Goal: Information Seeking & Learning: Learn about a topic

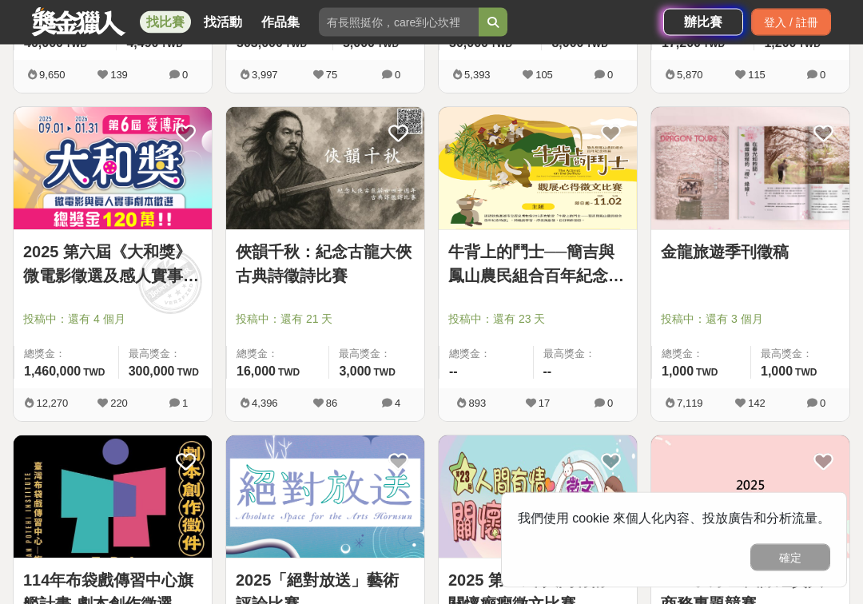
scroll to position [567, 0]
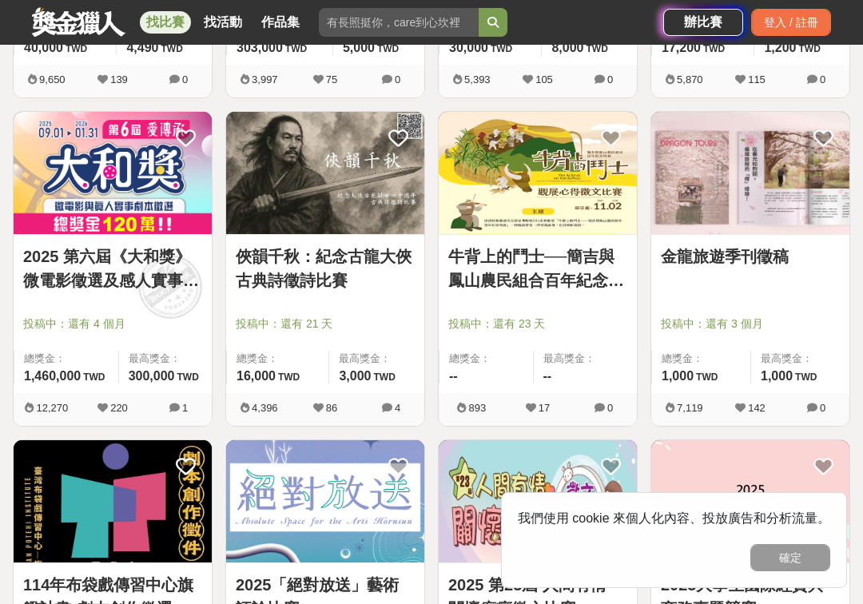
click at [807, 553] on button "確定" at bounding box center [791, 557] width 80 height 27
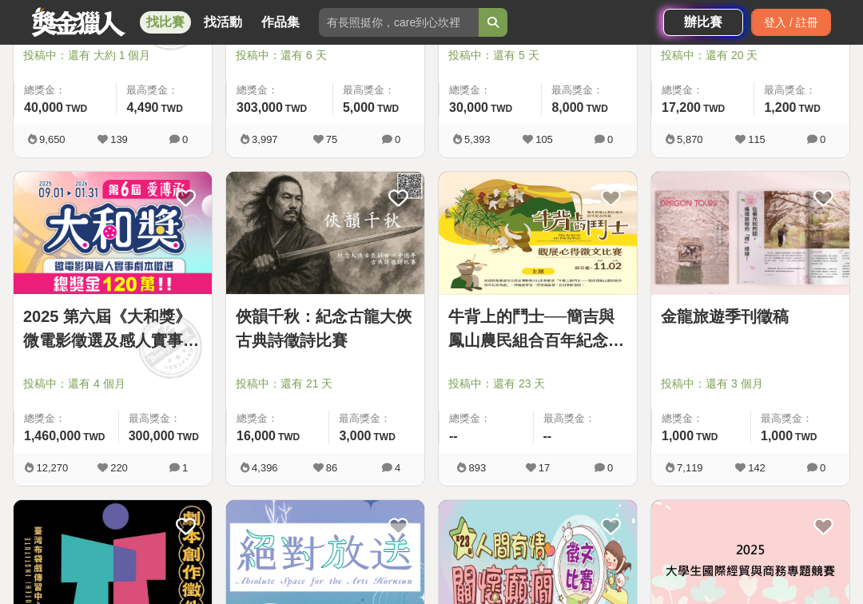
scroll to position [507, 0]
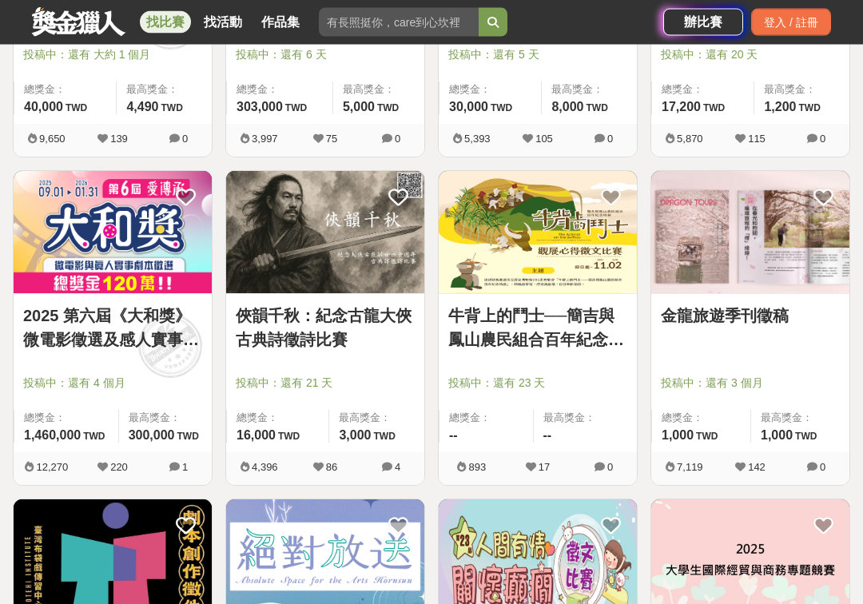
click at [106, 465] on icon at bounding box center [103, 468] width 10 height 10
click at [115, 462] on span "220" at bounding box center [119, 468] width 18 height 12
click at [83, 240] on img at bounding box center [113, 233] width 198 height 122
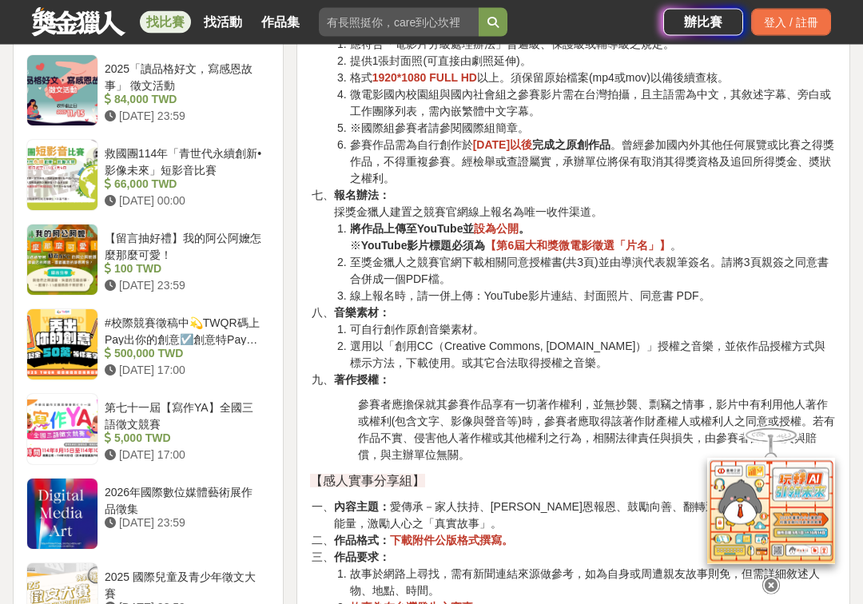
scroll to position [2678, 0]
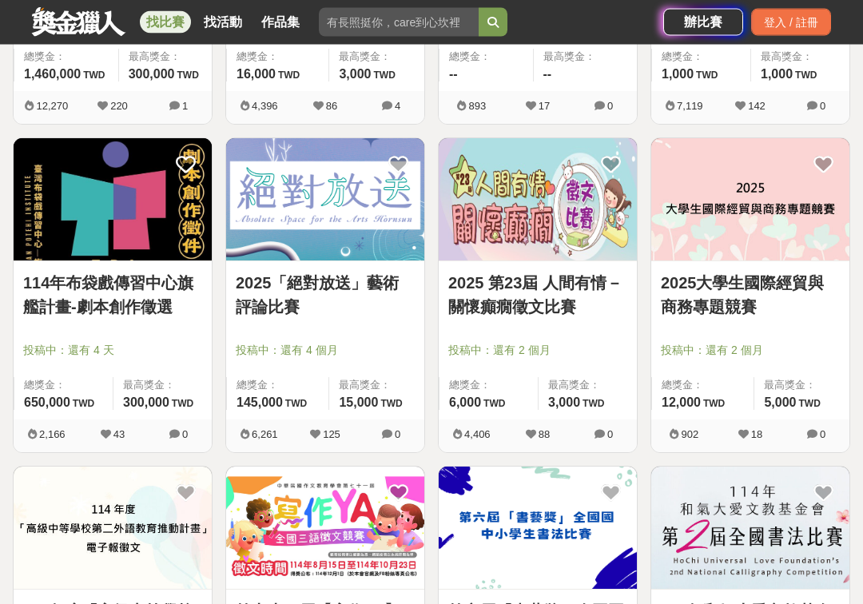
scroll to position [871, 0]
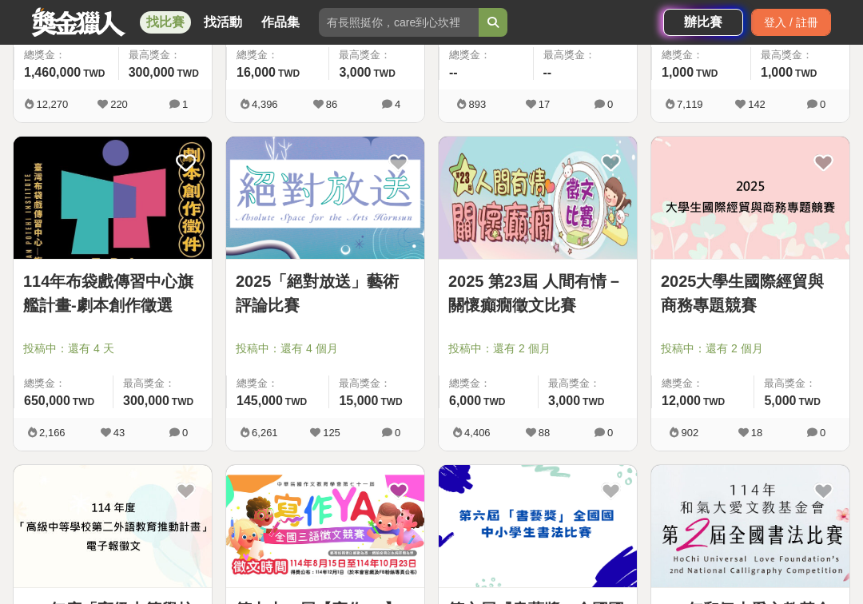
click at [304, 279] on link "2025「絕對放送」藝術評論比賽" at bounding box center [325, 293] width 179 height 48
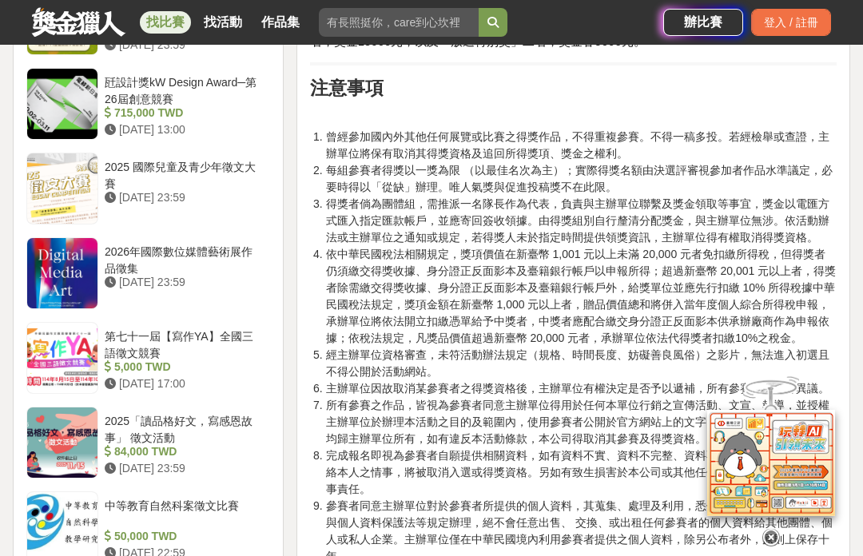
scroll to position [1853, 0]
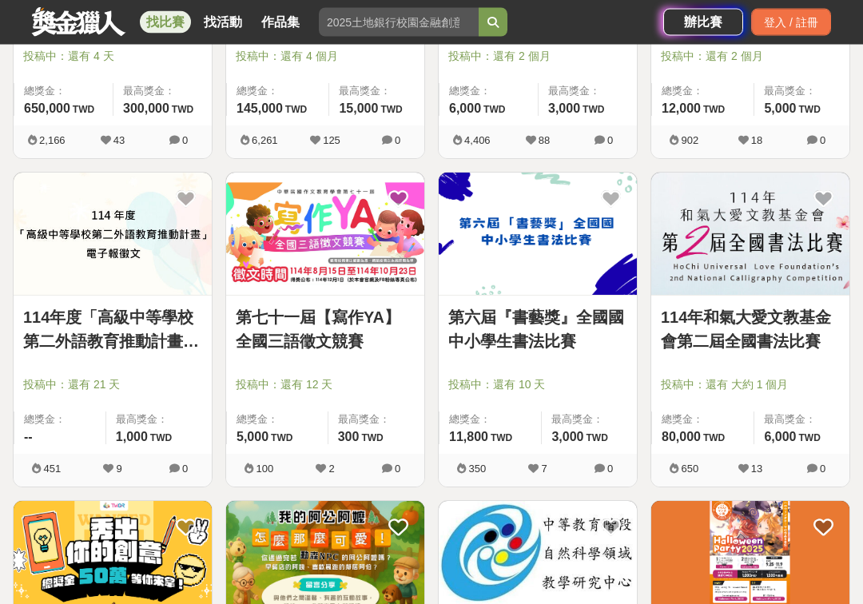
scroll to position [1163, 0]
click at [114, 332] on link "114年度「高級中等學校第二外語教育推動計畫」電子報徵文" at bounding box center [112, 329] width 179 height 48
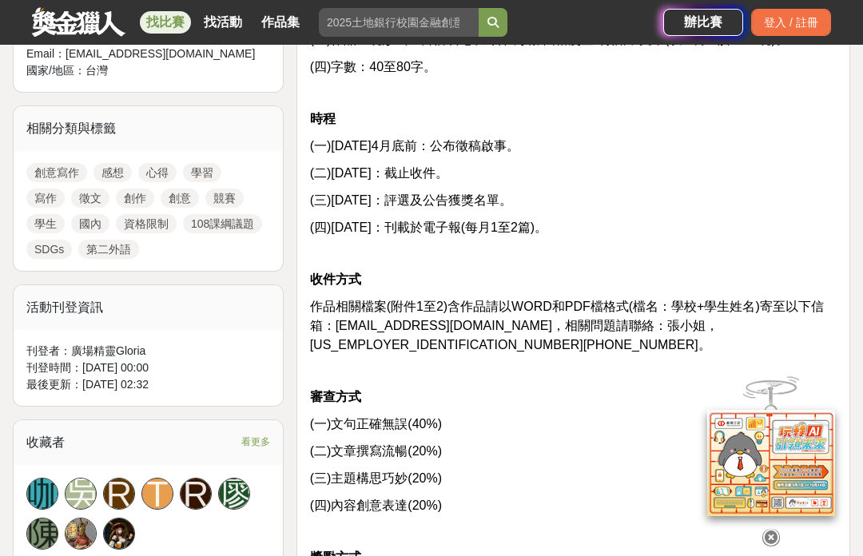
scroll to position [740, 0]
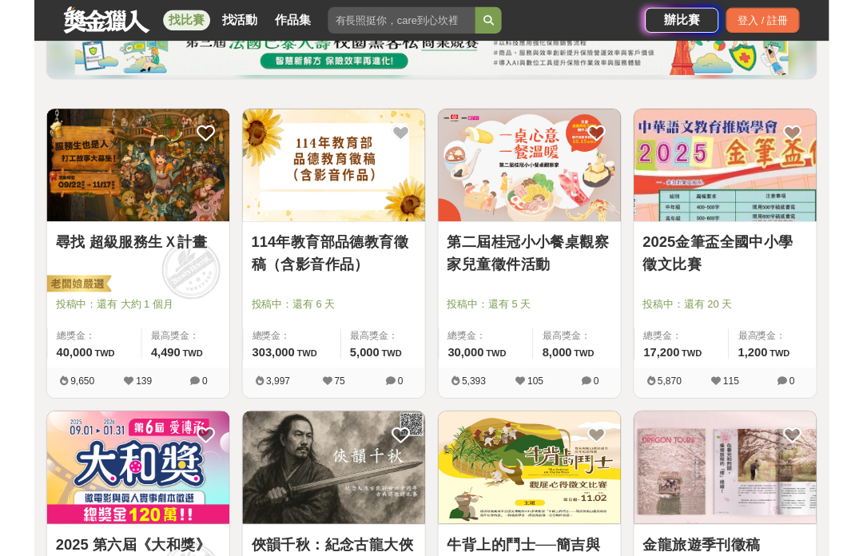
scroll to position [233, 0]
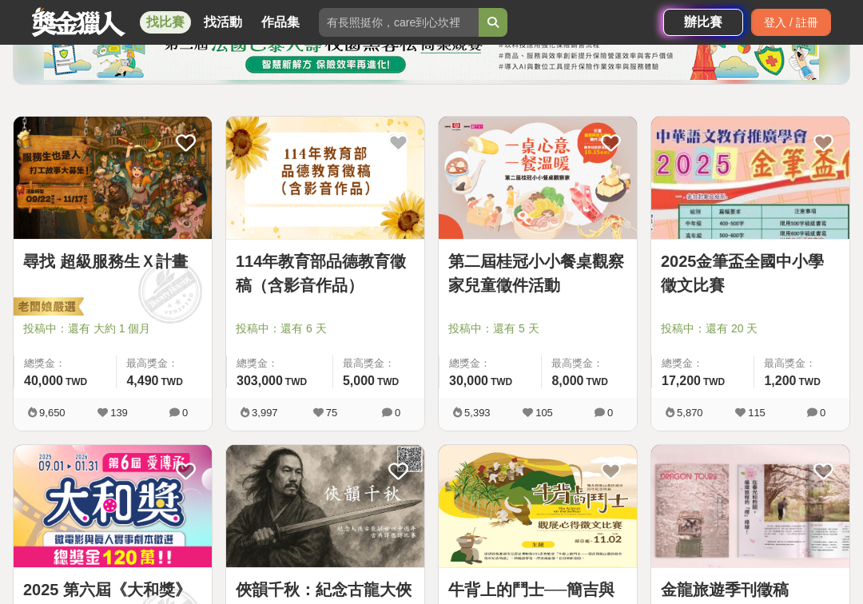
click at [808, 21] on div "登入 / 註冊" at bounding box center [791, 22] width 80 height 27
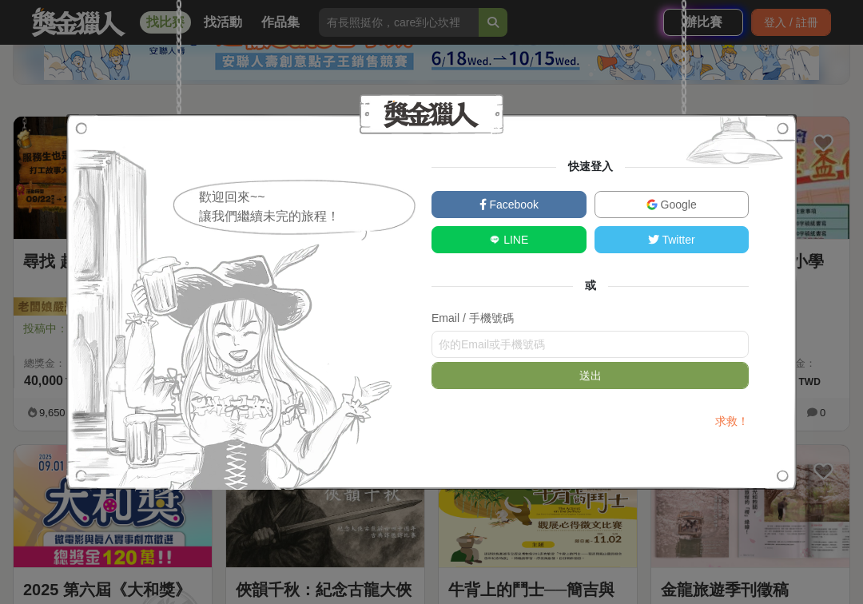
click at [655, 204] on img at bounding box center [652, 204] width 11 height 11
